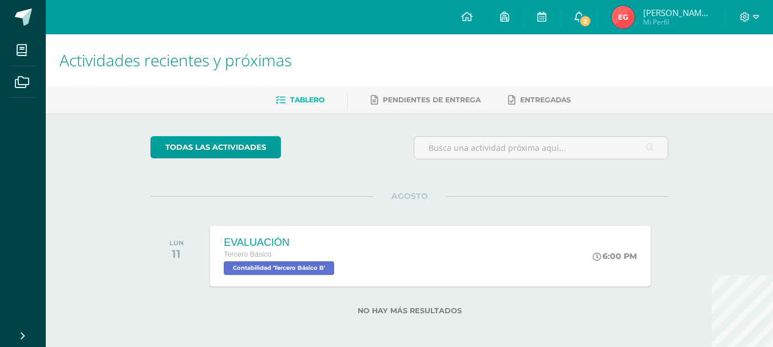
click at [584, 17] on icon at bounding box center [578, 16] width 9 height 10
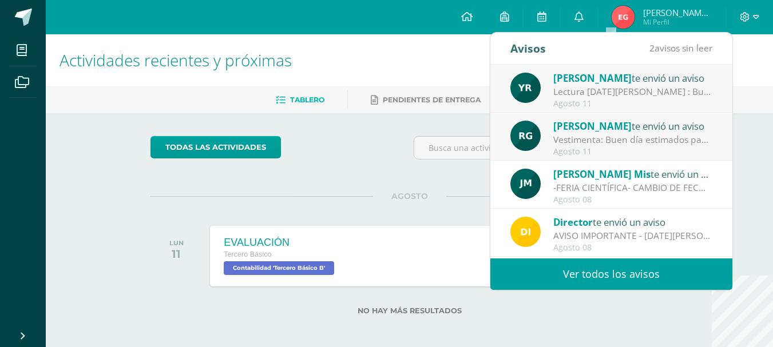
click at [570, 266] on link "Ver todos los avisos" at bounding box center [611, 274] width 242 height 31
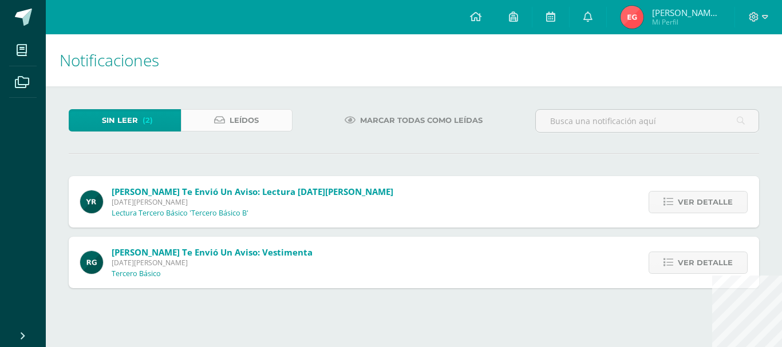
click at [235, 124] on span "Leídos" at bounding box center [243, 120] width 29 height 21
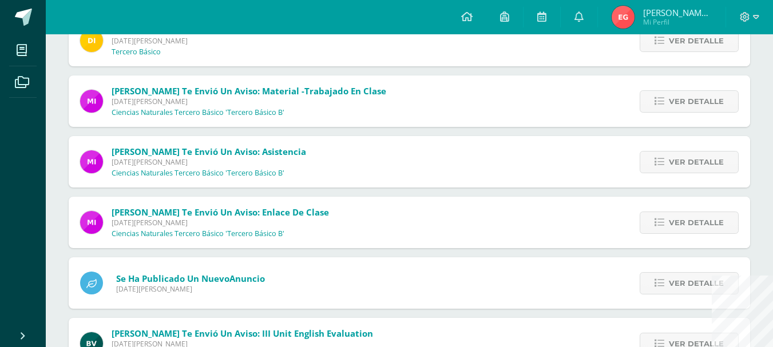
scroll to position [400, 0]
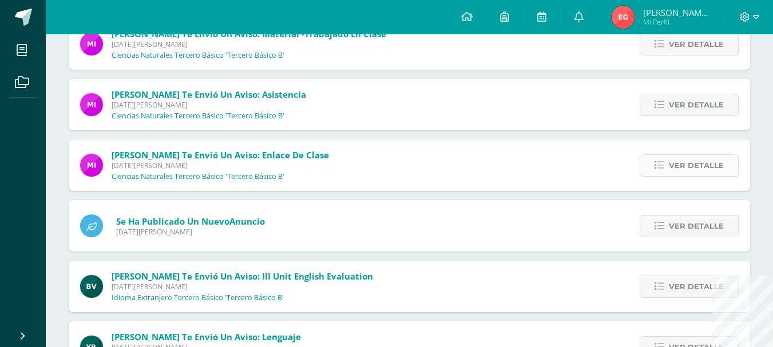
click at [704, 170] on span "Ver detalle" at bounding box center [696, 165] width 55 height 21
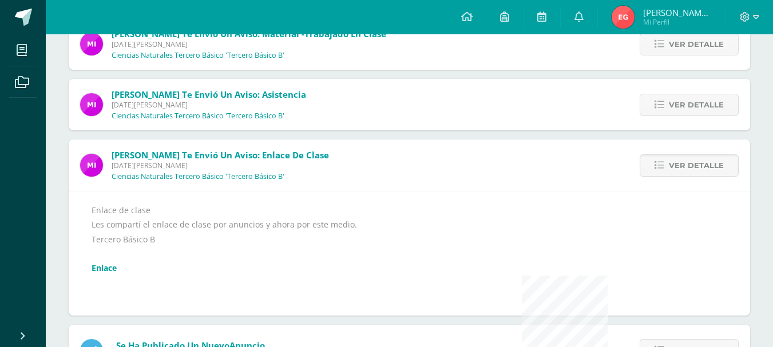
click at [96, 266] on link "Enlace" at bounding box center [104, 268] width 25 height 11
click at [104, 265] on link "Enlace" at bounding box center [104, 268] width 25 height 11
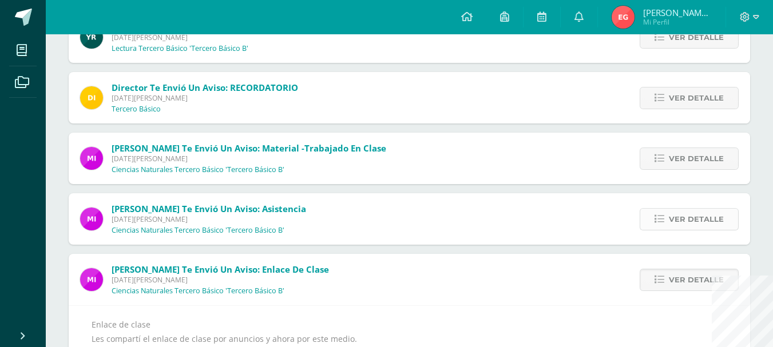
click at [680, 219] on span "Ver detalle" at bounding box center [696, 219] width 55 height 21
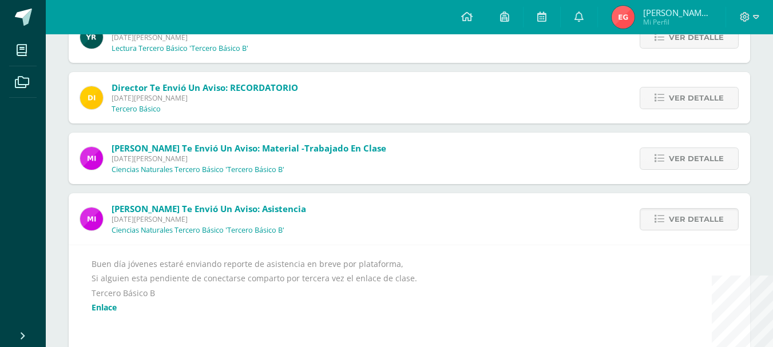
click at [93, 306] on link "Enlace" at bounding box center [104, 307] width 25 height 11
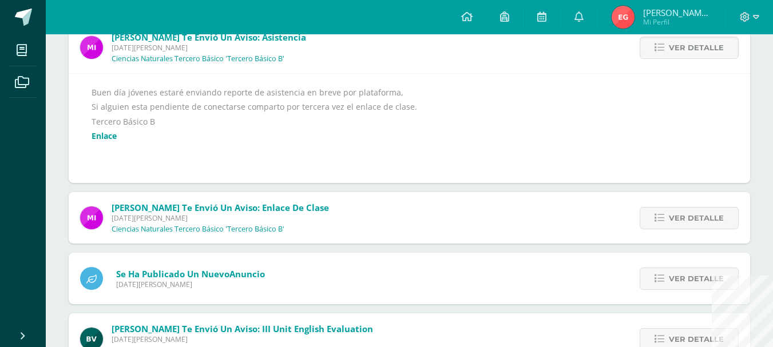
scroll to position [572, 0]
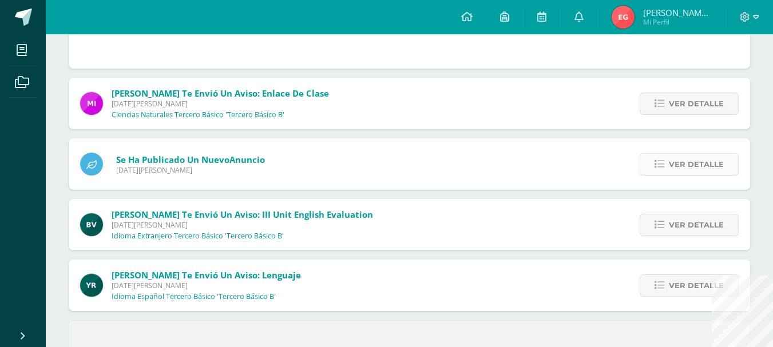
click at [687, 169] on span "Ver detalle" at bounding box center [696, 164] width 55 height 21
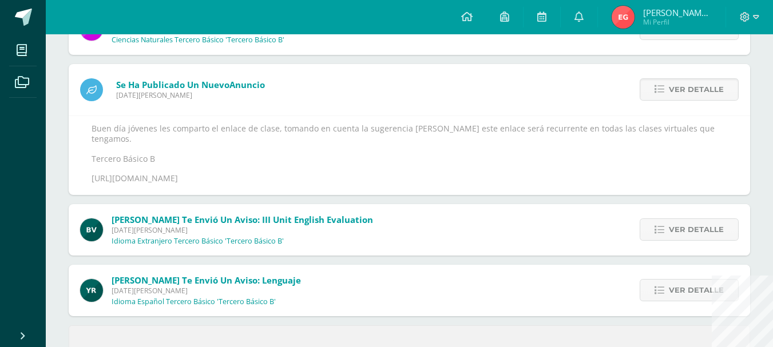
scroll to position [569, 0]
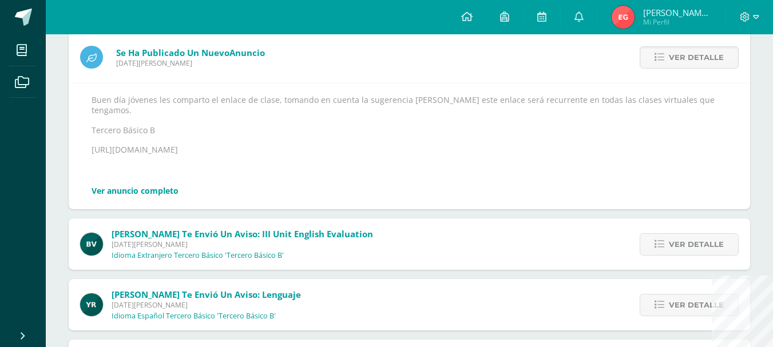
drag, startPoint x: 269, startPoint y: 135, endPoint x: 83, endPoint y: 132, distance: 186.0
click at [83, 132] on div "Buen día jóvenes les comparto el enlace de clase, tomando en cuenta la sugerenc…" at bounding box center [409, 146] width 681 height 126
copy p "https://meet.google.com/dkq-gmpw-ebi"
click at [473, 18] on icon at bounding box center [466, 16] width 11 height 10
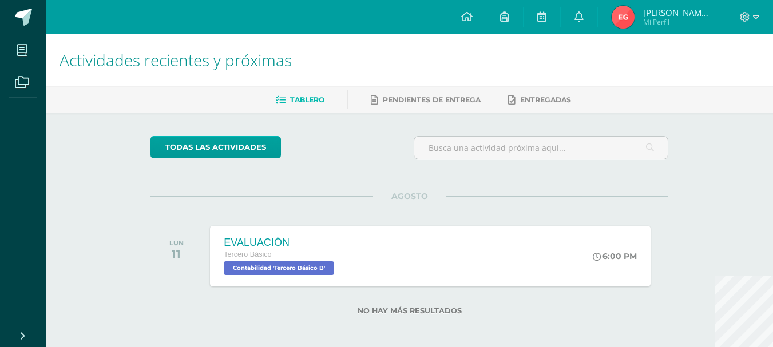
scroll to position [5, 0]
